Goal: Information Seeking & Learning: Learn about a topic

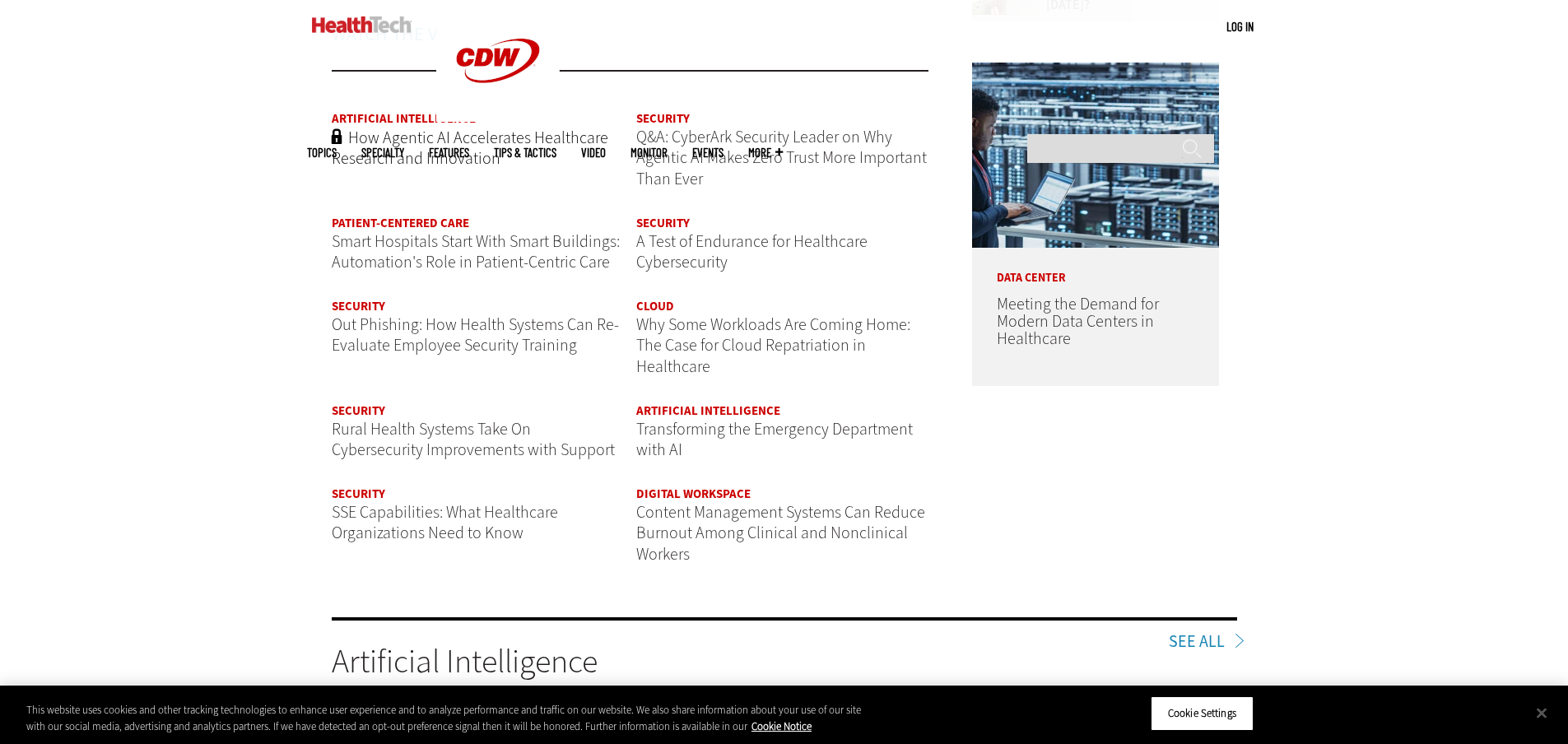
scroll to position [2091, 0]
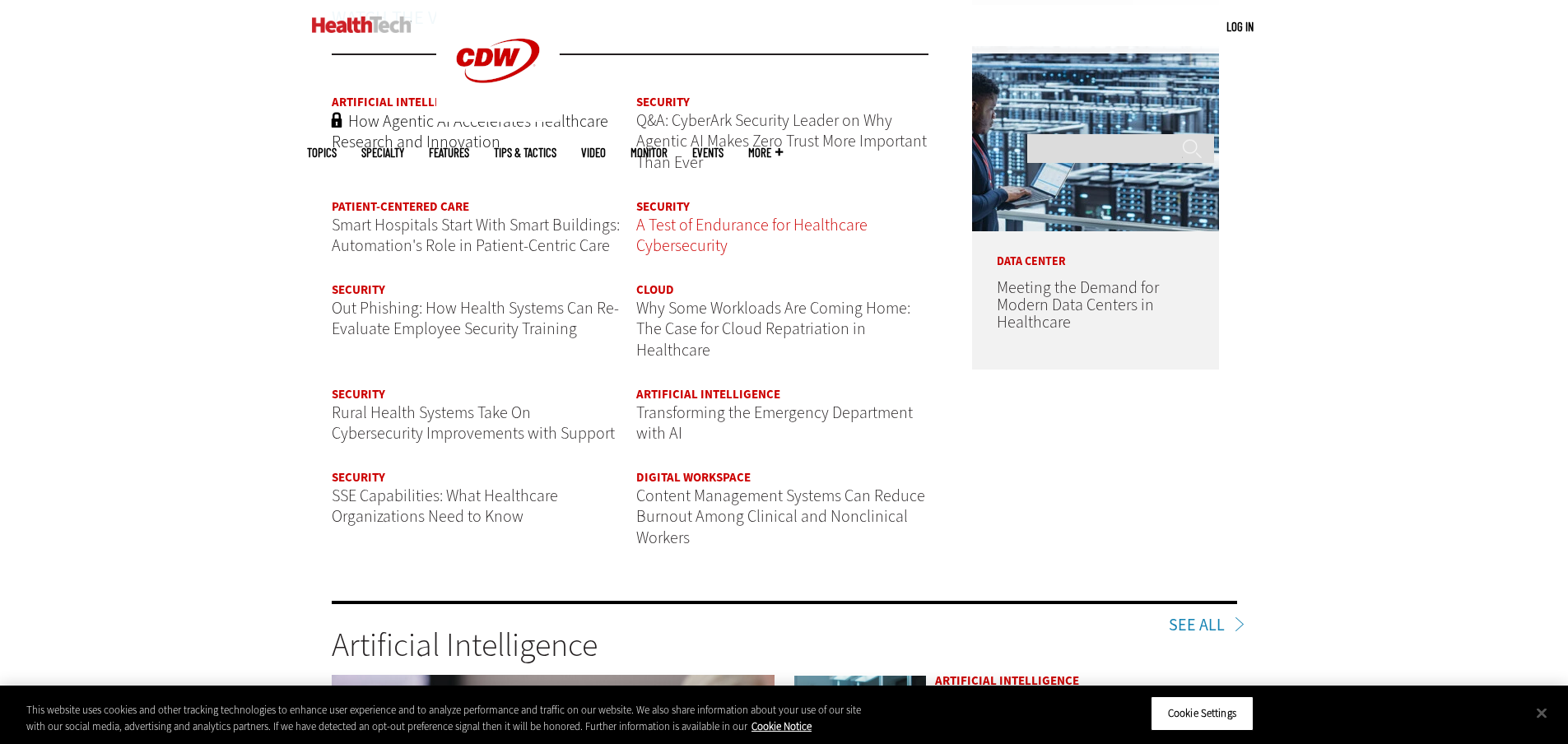
click at [720, 245] on span "A Test of Endurance for Healthcare Cybersecurity" at bounding box center [752, 236] width 232 height 43
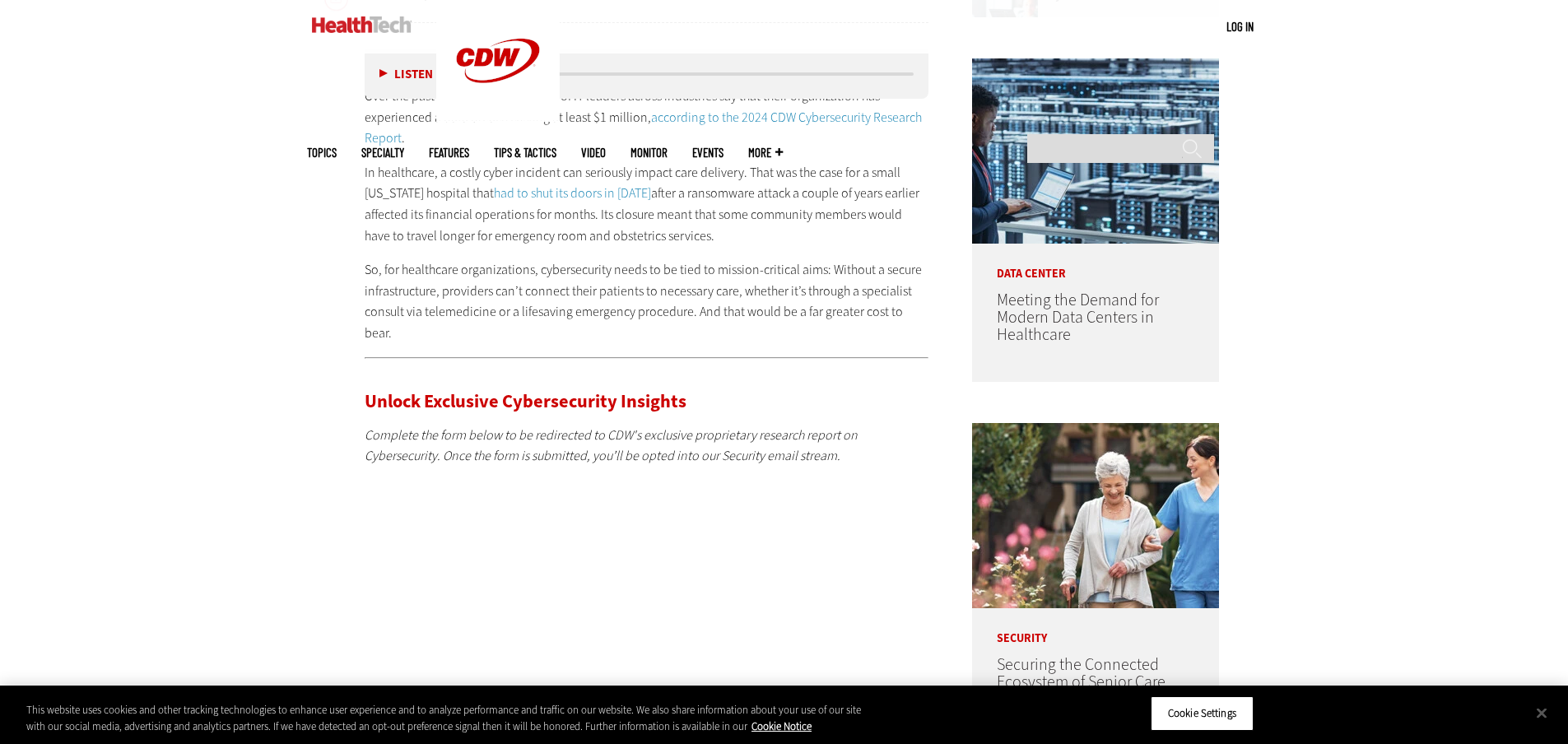
scroll to position [1013, 0]
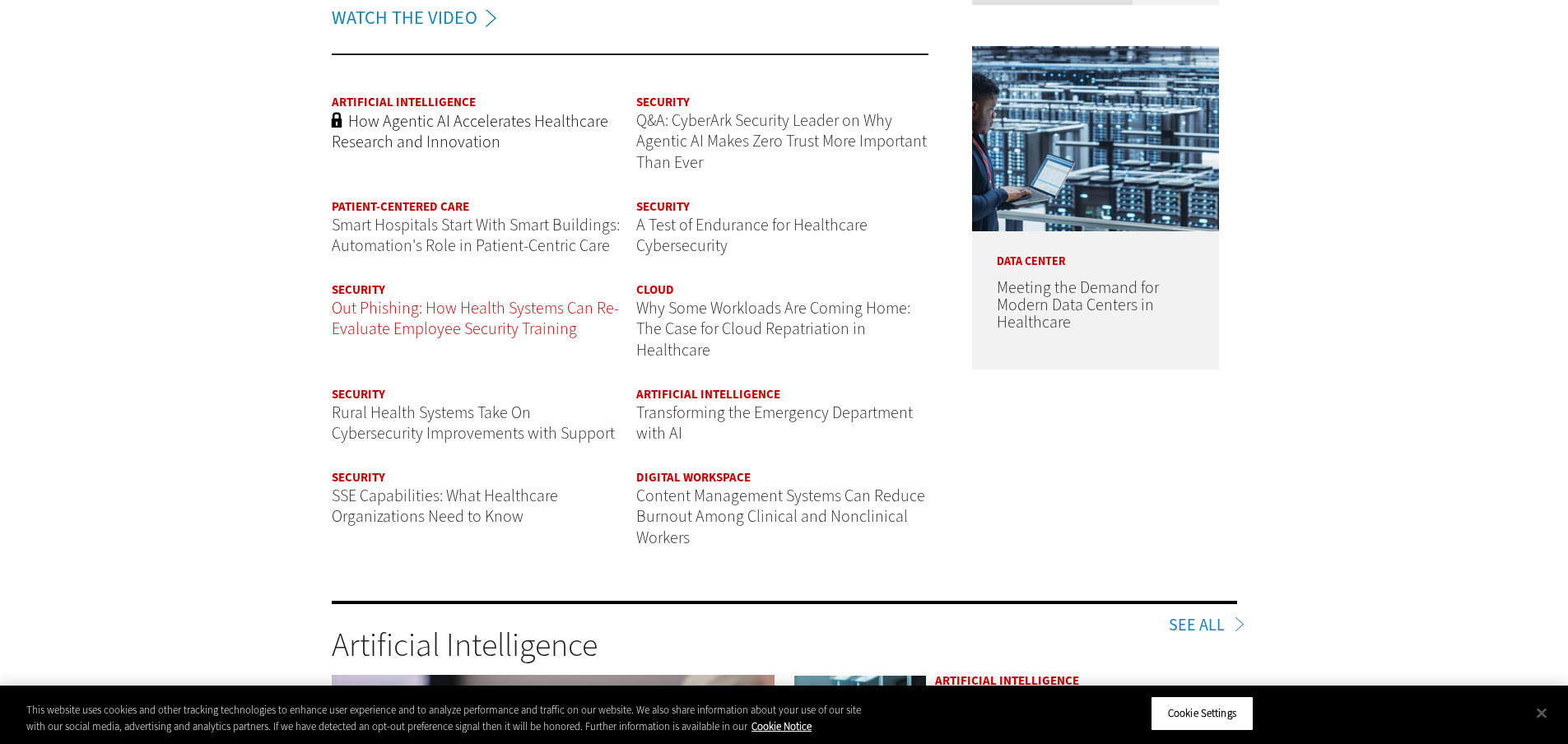
click at [493, 333] on span "Out Phishing: How Health Systems Can Re-Evaluate Employee Security Training" at bounding box center [475, 319] width 287 height 43
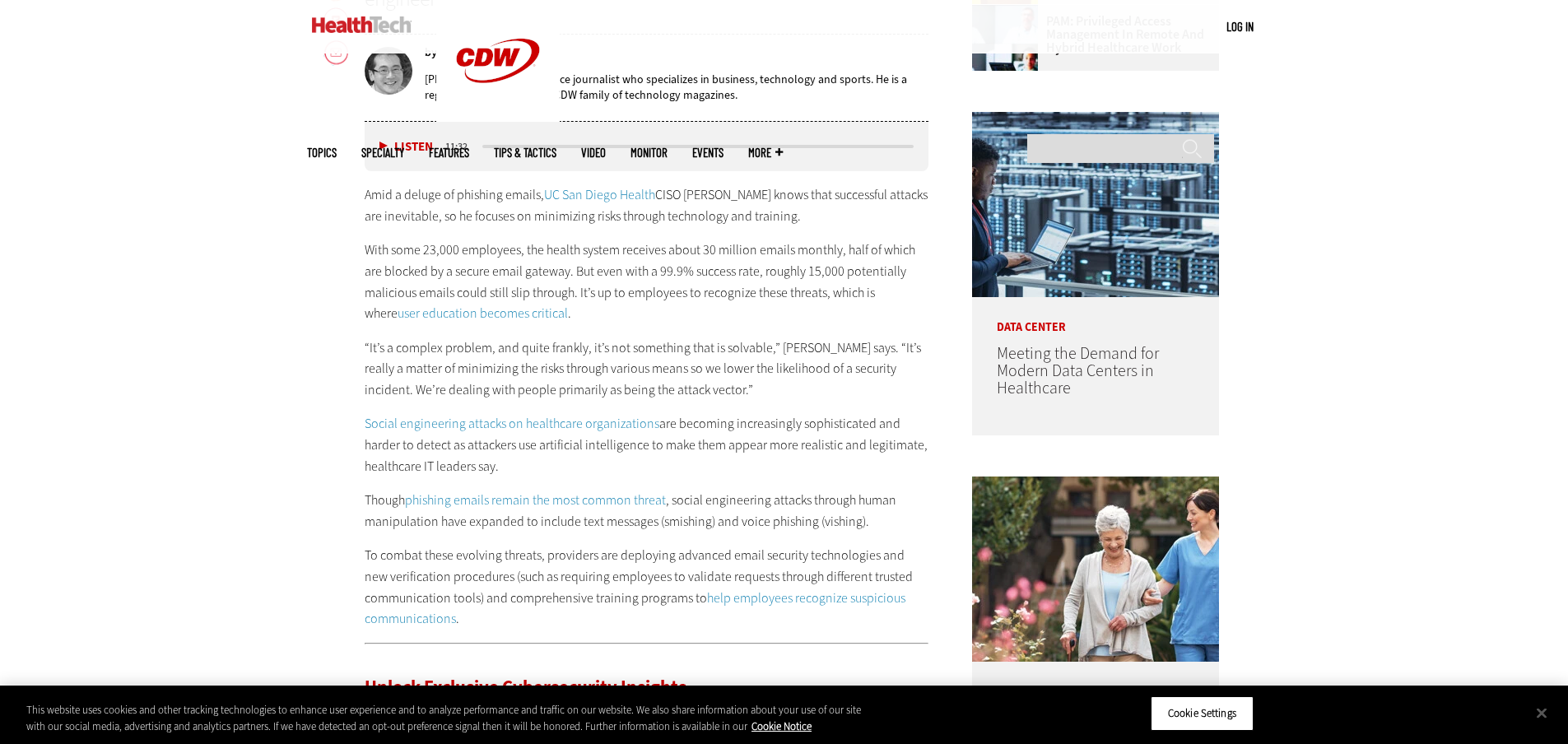
scroll to position [1005, 0]
click at [571, 602] on p "To combat these evolving threats, providers are deploying advanced email securi…" at bounding box center [647, 587] width 564 height 84
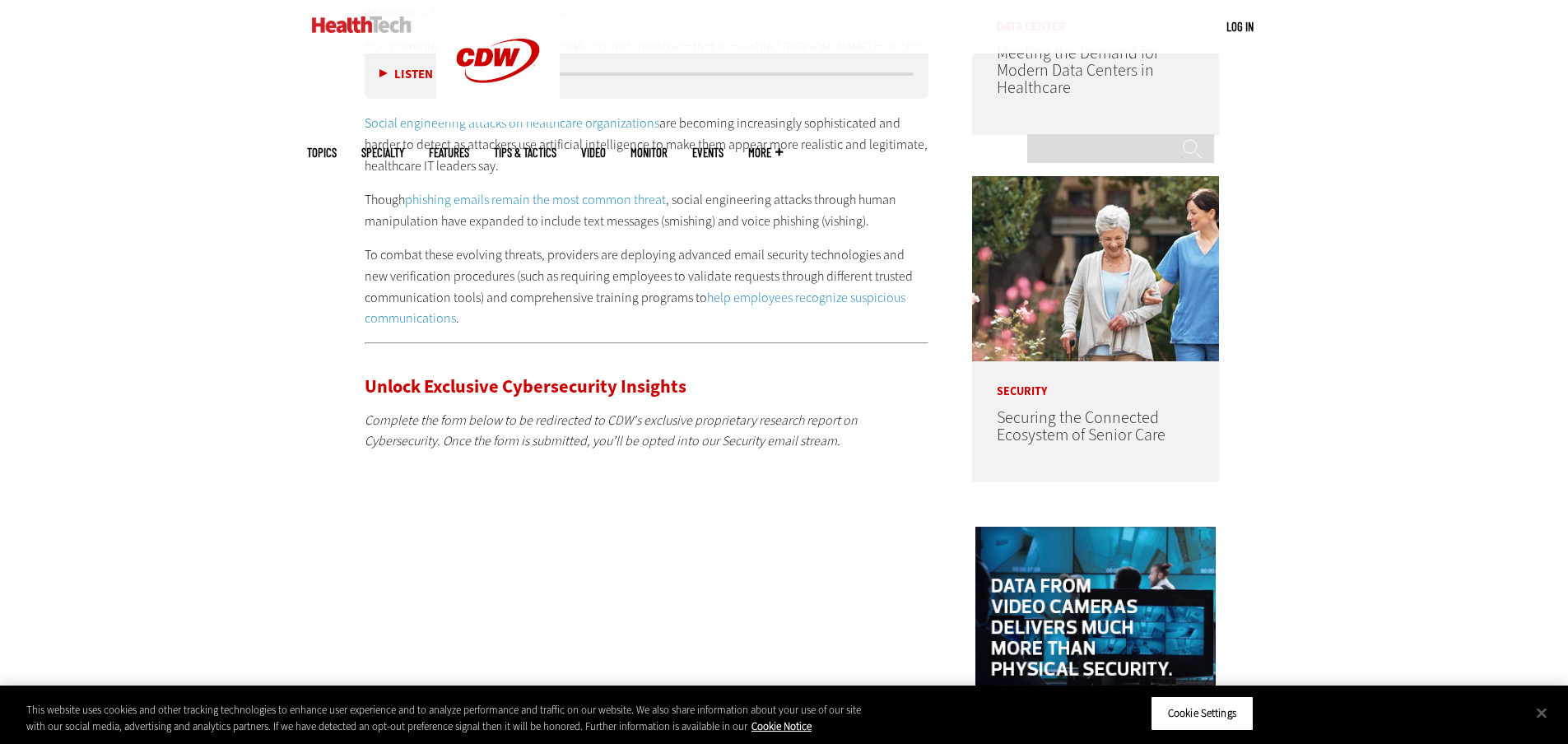
scroll to position [1307, 0]
